Goal: Transaction & Acquisition: Purchase product/service

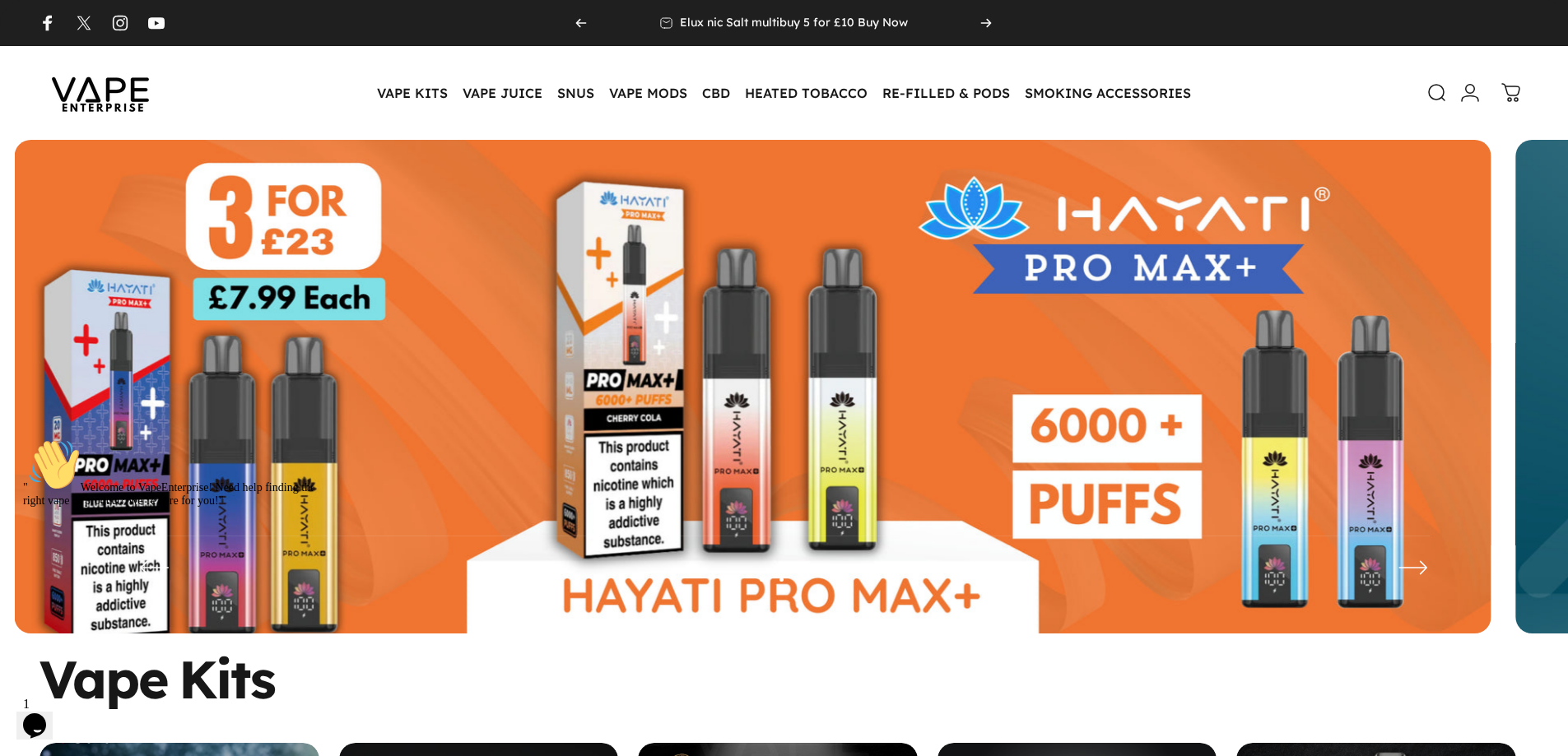
click at [46, 723] on icon "$i18n('chat', 'chat_widget')" at bounding box center [35, 726] width 23 height 25
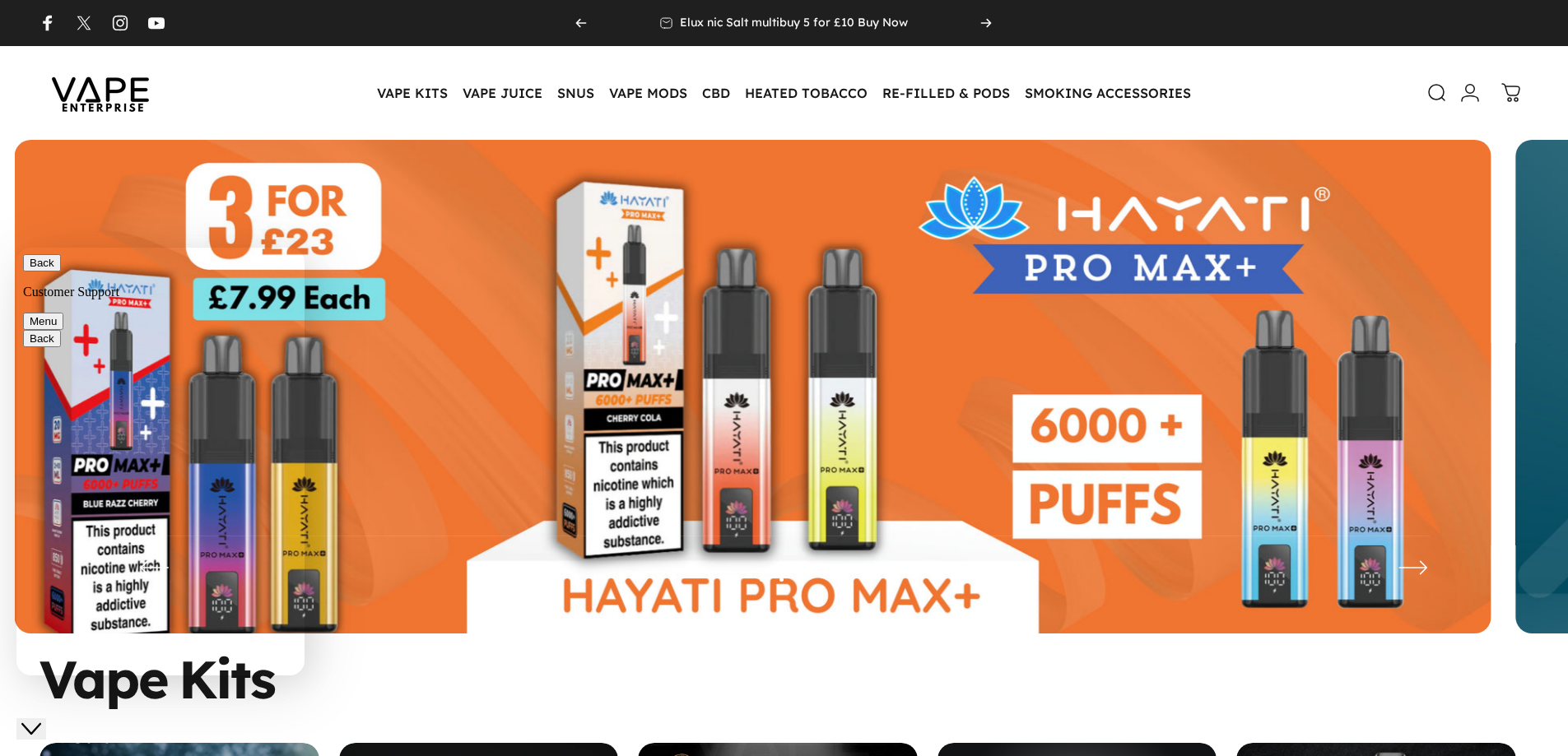
click at [1436, 94] on icon at bounding box center [1438, 93] width 20 height 20
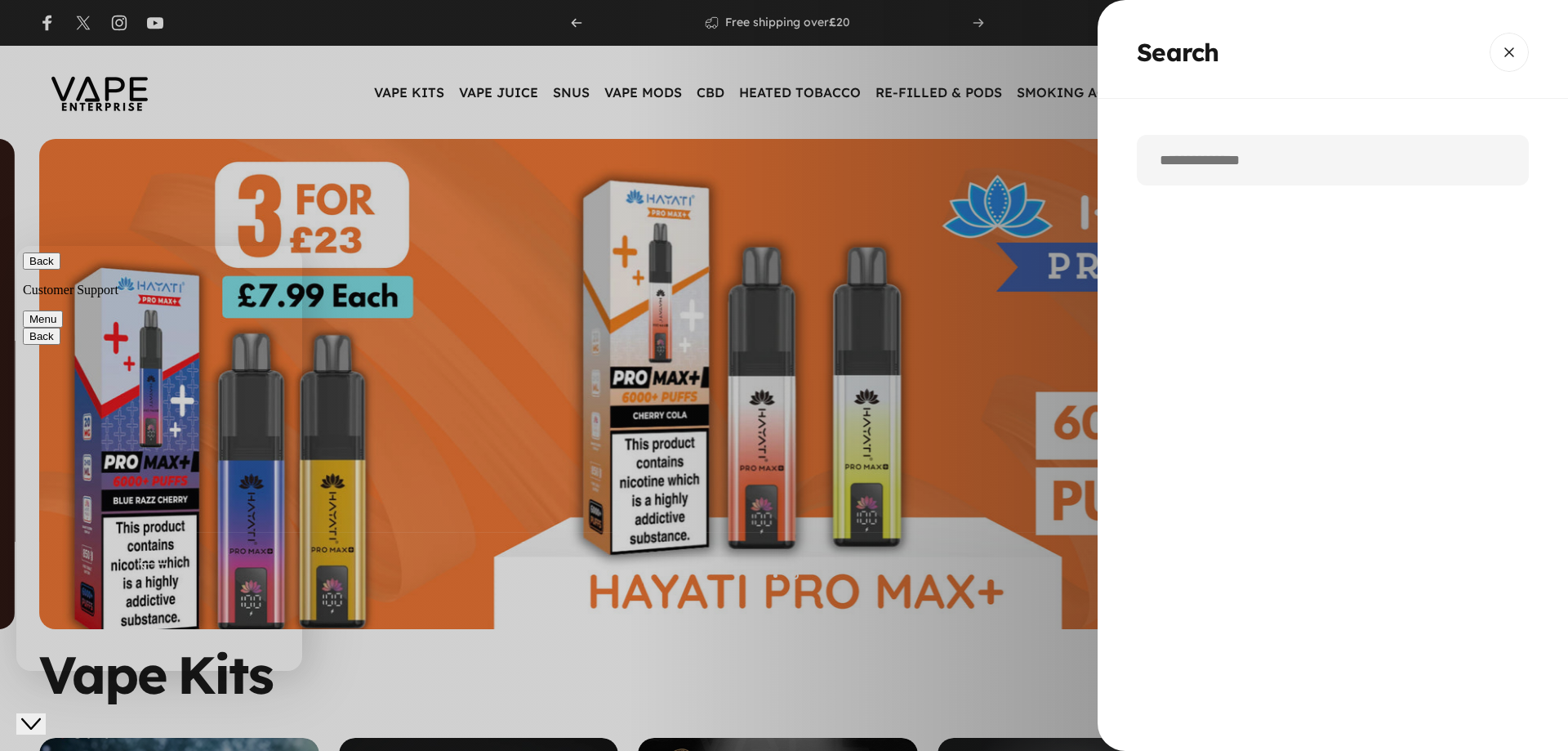
click at [1274, 164] on input "Search" at bounding box center [1333, 160] width 392 height 51
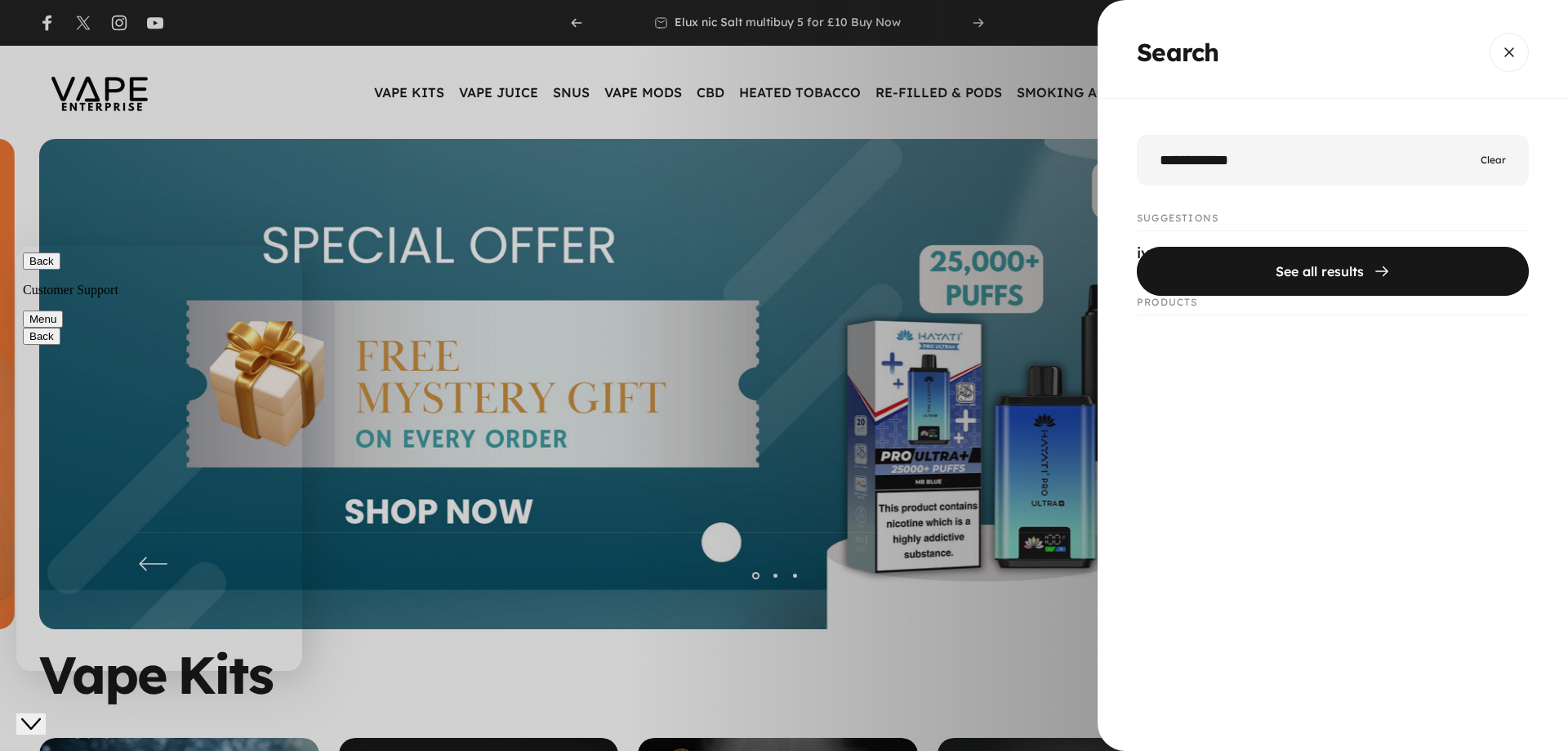
type input "**********"
click at [1137, 247] on button "See all results" at bounding box center [1333, 271] width 392 height 49
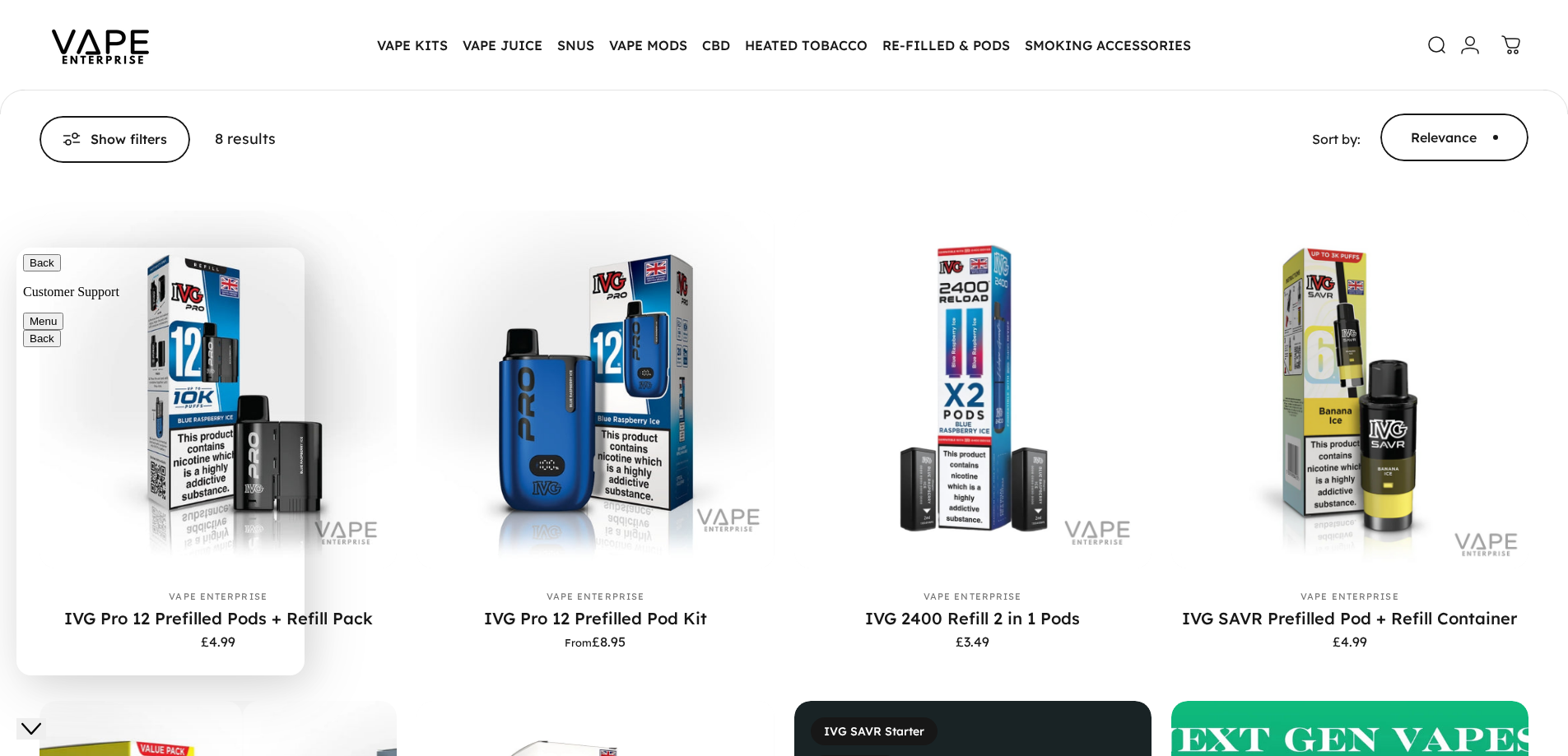
click at [26, 719] on div "Close Chat This icon closes the chat window." at bounding box center [31, 729] width 20 height 20
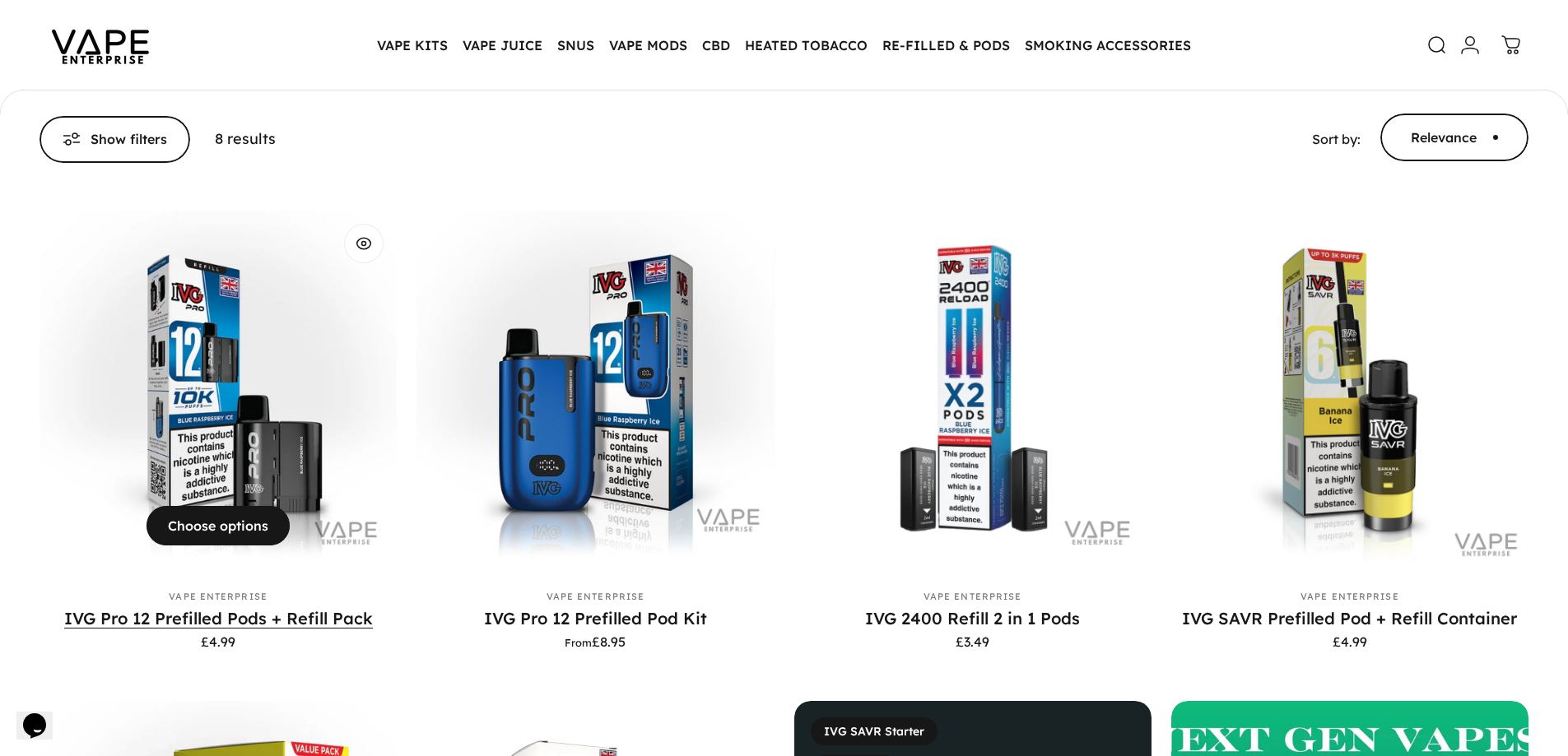
click at [242, 624] on link "IVG Pro 12 Prefilled Pods + Refill Pack" at bounding box center [218, 618] width 309 height 21
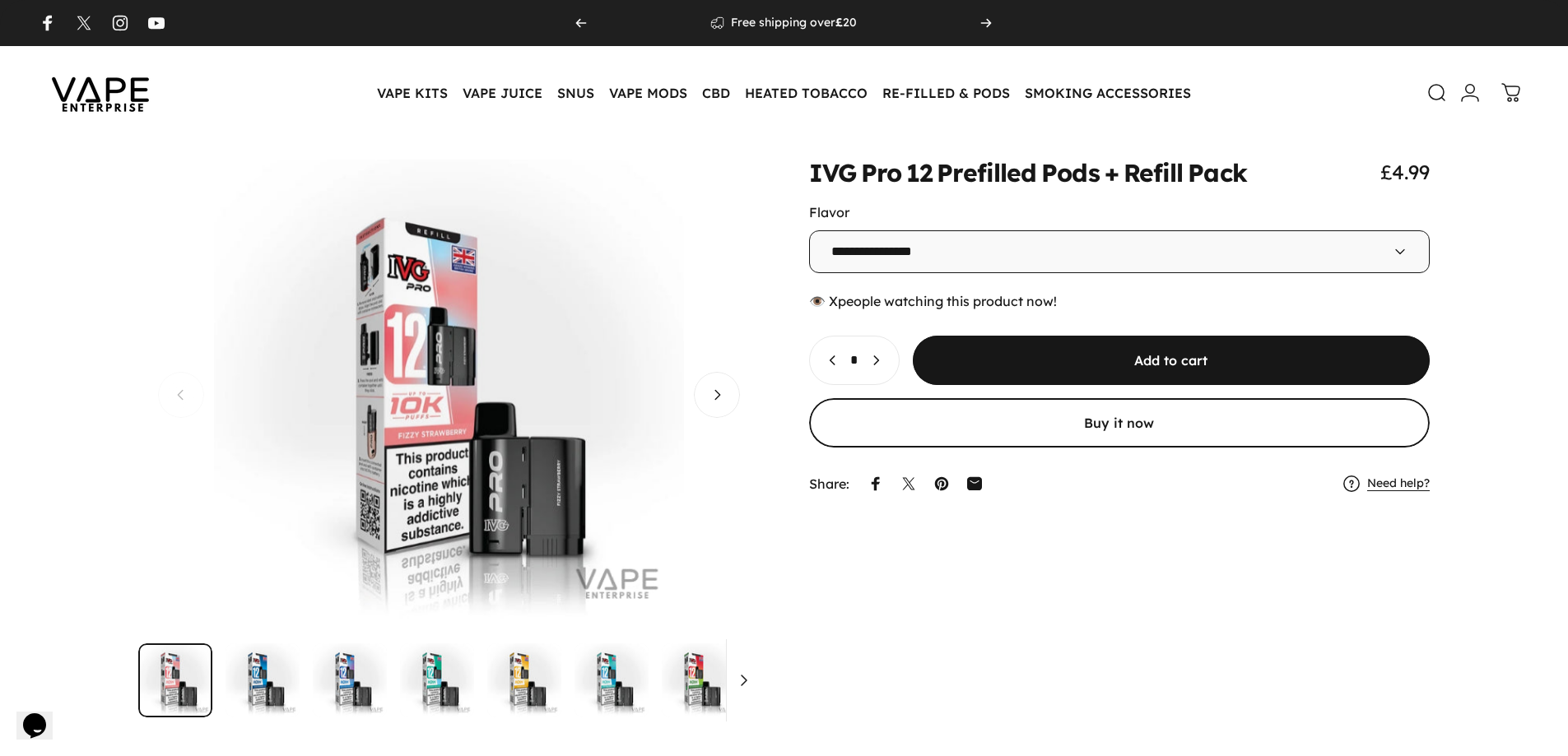
click at [506, 679] on img "Go to item" at bounding box center [524, 680] width 74 height 74
